Goal: Navigation & Orientation: Understand site structure

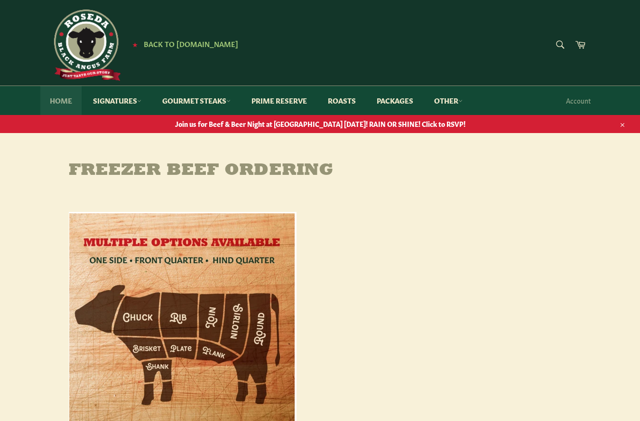
click at [64, 99] on link "Home" at bounding box center [60, 100] width 41 height 29
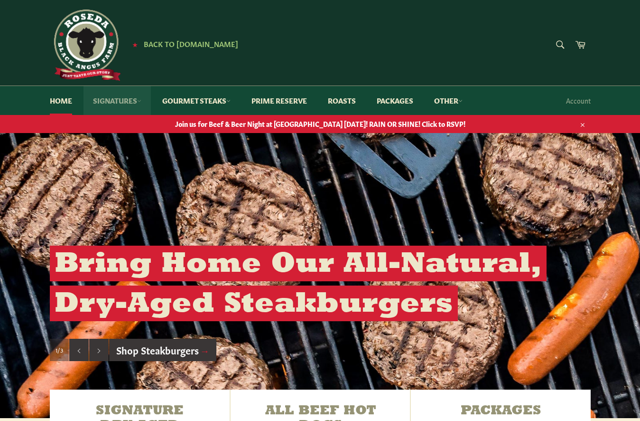
click at [116, 102] on link "Signatures" at bounding box center [117, 100] width 67 height 29
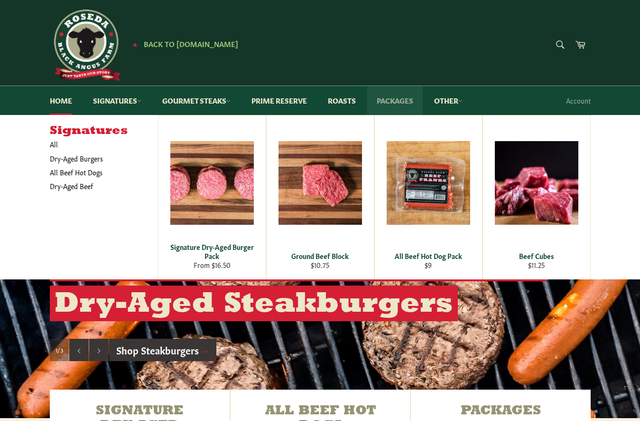
click at [411, 101] on link "Packages" at bounding box center [395, 100] width 56 height 29
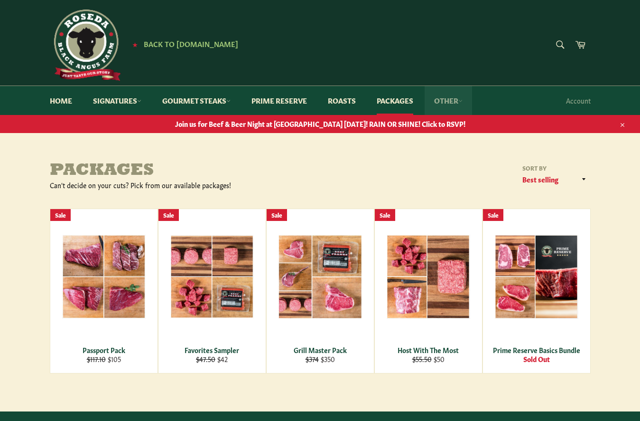
click at [453, 103] on link "Other" at bounding box center [448, 100] width 47 height 29
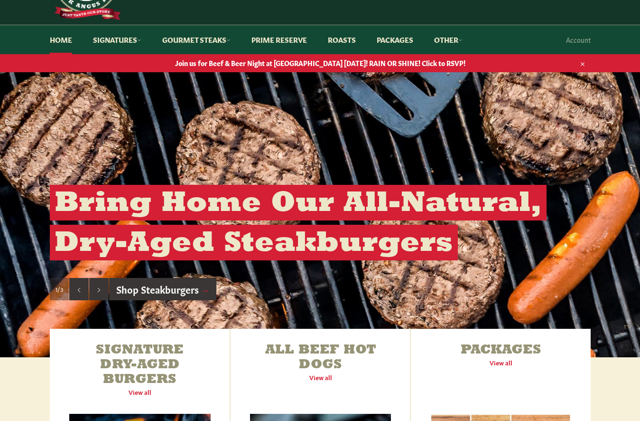
scroll to position [60, 0]
